Goal: Information Seeking & Learning: Understand process/instructions

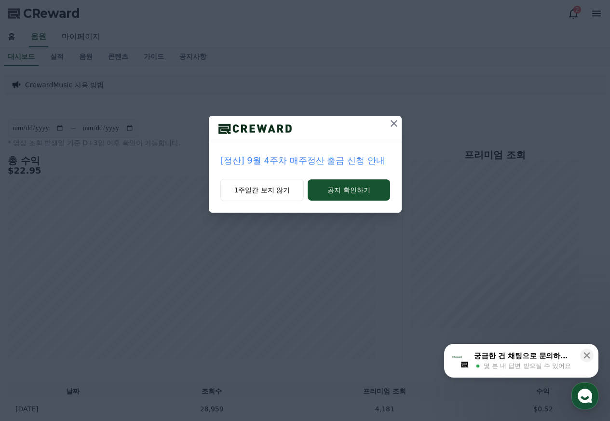
click at [392, 121] on icon at bounding box center [394, 124] width 12 height 12
click at [393, 124] on icon at bounding box center [393, 123] width 7 height 7
click at [393, 124] on icon at bounding box center [394, 124] width 12 height 12
click at [393, 124] on div "**********" at bounding box center [203, 239] width 399 height 248
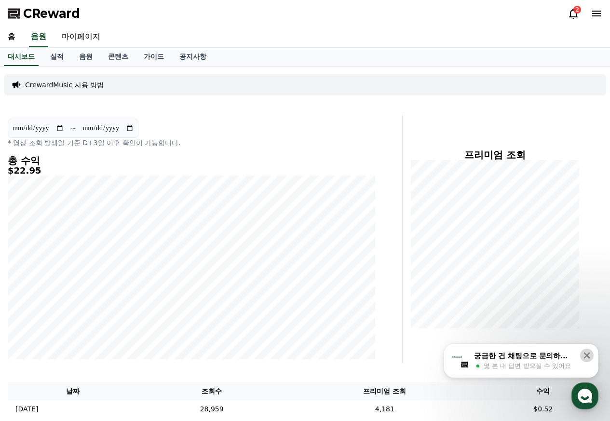
click at [586, 357] on icon at bounding box center [587, 355] width 10 height 10
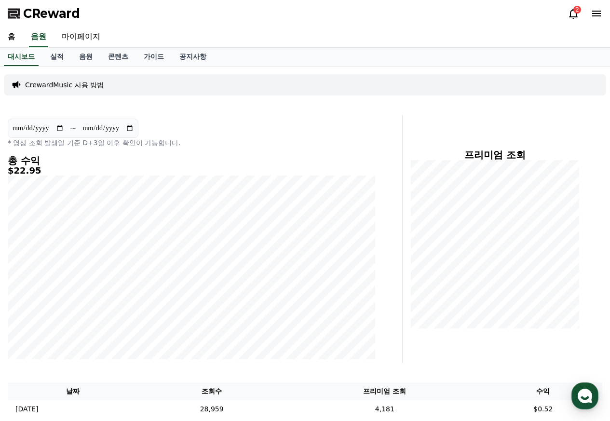
click at [571, 13] on icon at bounding box center [573, 14] width 12 height 12
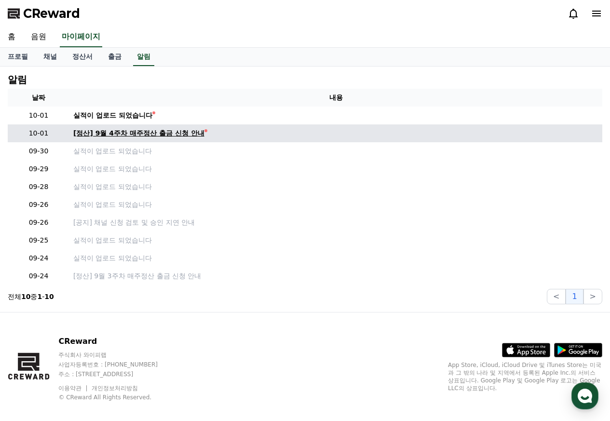
click at [135, 134] on div "[정산] 9월 4주차 매주정산 출금 신청 안내" at bounding box center [138, 133] width 131 height 10
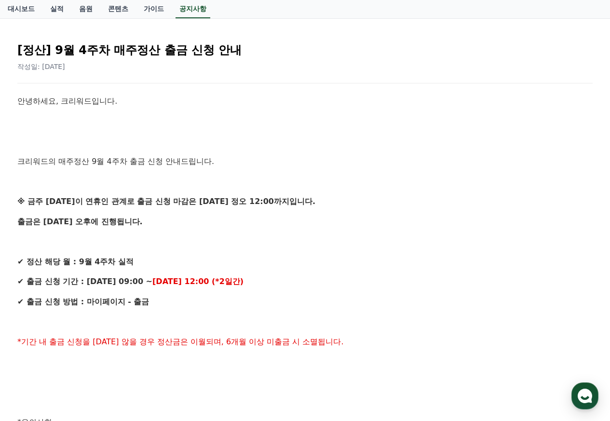
scroll to position [96, 0]
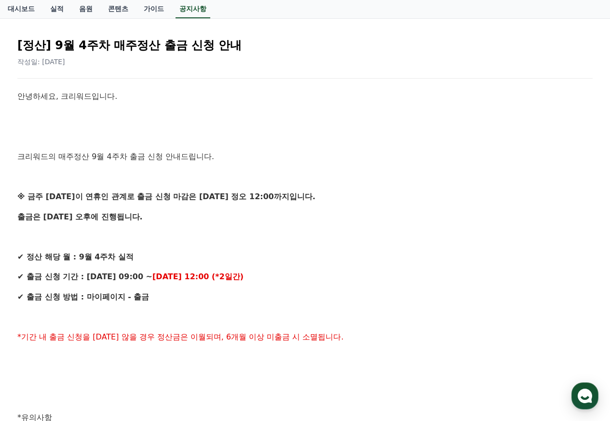
click at [302, 123] on div "안녕하세요, 크리워드입니다. 크리워드의 매주정산 9월 4주차 출금 신청 안내드립니다. ※ 금주 [DATE]이 연휴인 관계로 출금 신청 마감은 …" at bounding box center [304, 396] width 575 height 613
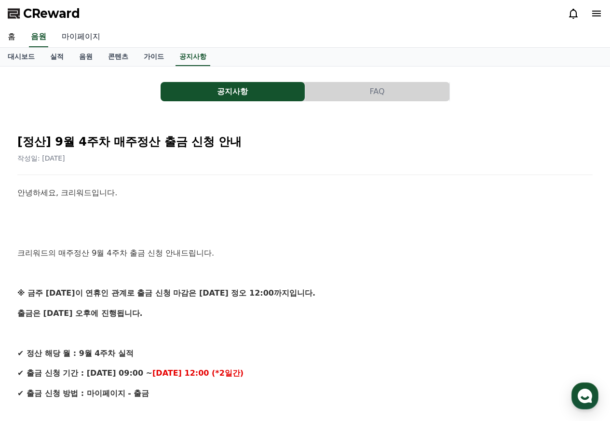
click at [65, 34] on link "마이페이지" at bounding box center [81, 37] width 54 height 20
select select "**********"
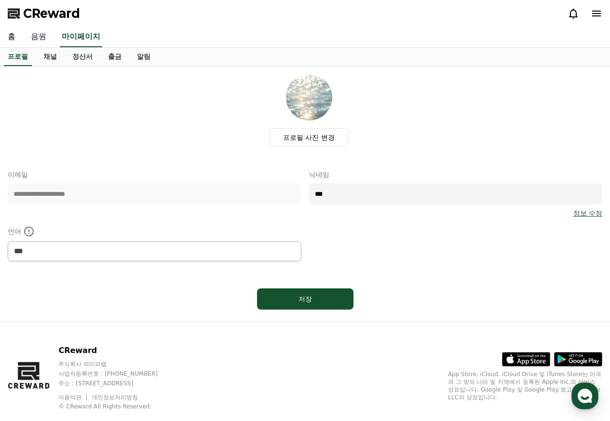
click at [41, 34] on link "음원" at bounding box center [38, 37] width 31 height 20
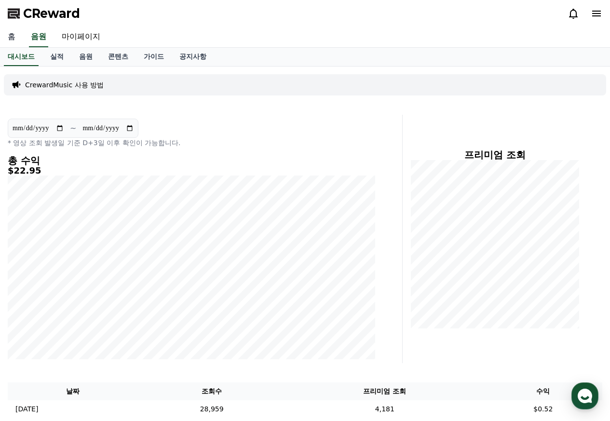
click at [15, 36] on link "홈" at bounding box center [11, 37] width 23 height 20
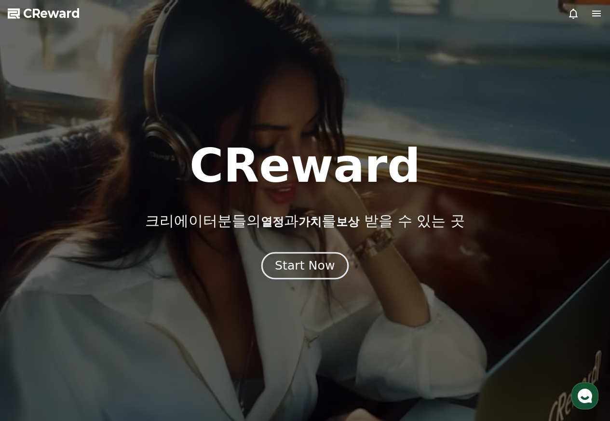
click at [298, 272] on div "Start Now" at bounding box center [305, 265] width 60 height 16
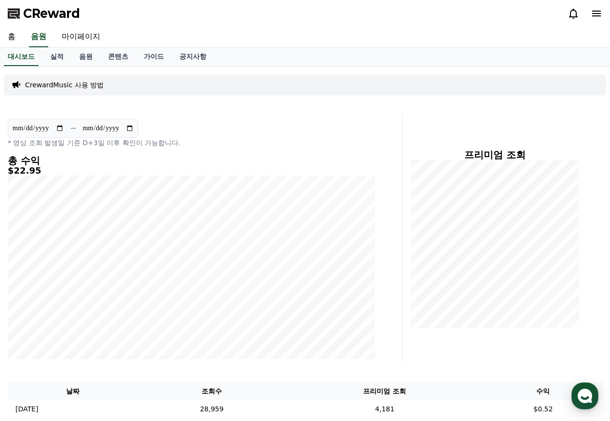
click at [272, 30] on div "홈 음원 마이페이지" at bounding box center [305, 37] width 610 height 20
